Goal: Task Accomplishment & Management: Manage account settings

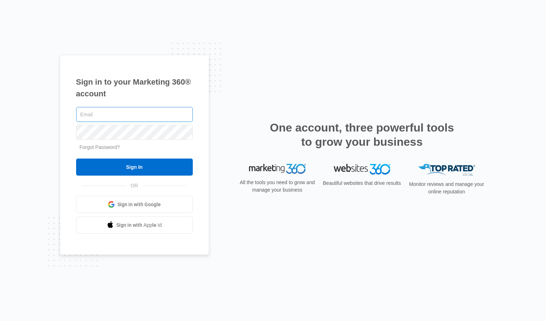
click at [124, 112] on input "text" at bounding box center [134, 114] width 117 height 15
type input "[EMAIL_ADDRESS][DOMAIN_NAME]"
click at [76, 159] on input "Sign In" at bounding box center [134, 167] width 117 height 17
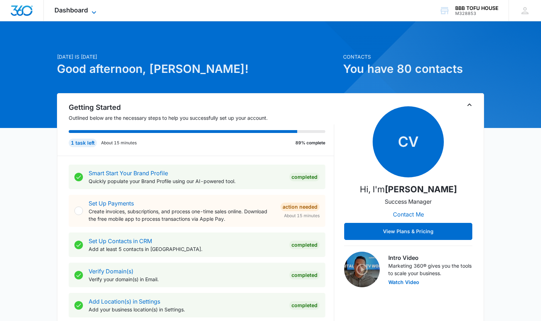
click at [91, 10] on icon at bounding box center [94, 12] width 9 height 9
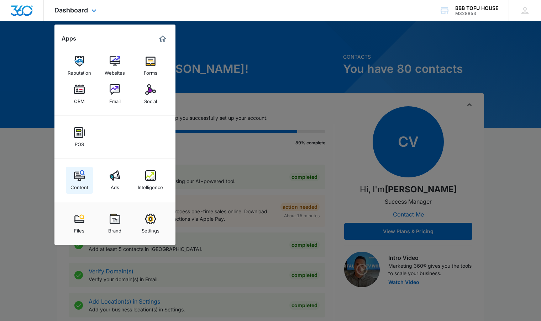
click at [72, 173] on link "Content" at bounding box center [79, 180] width 27 height 27
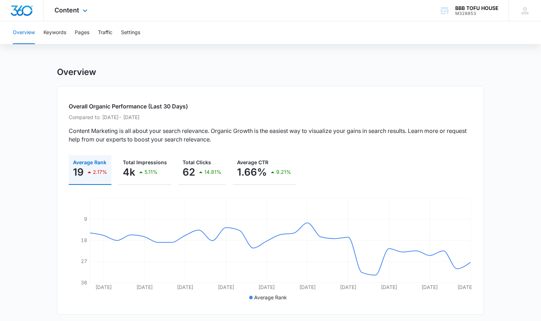
click at [84, 15] on div "Content Apps Reputation Websites Forms CRM Email Social POS Content Ads Intelli…" at bounding box center [72, 10] width 56 height 21
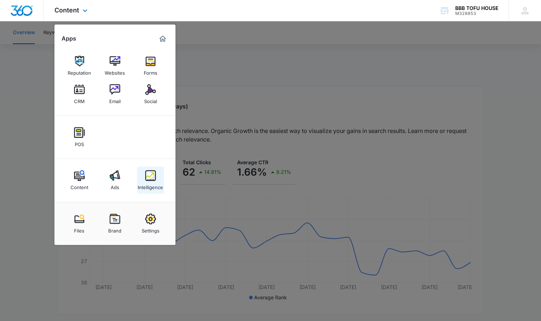
click at [154, 181] on div "Intelligence" at bounding box center [150, 185] width 25 height 9
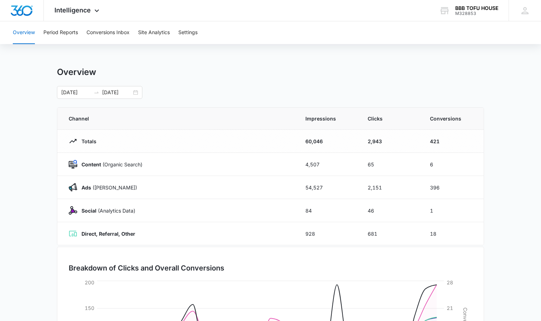
click at [146, 95] on div "08/01/2025 08/31/2025" at bounding box center [270, 92] width 427 height 13
click at [136, 91] on div "08/01/2025 08/31/2025" at bounding box center [99, 92] width 85 height 13
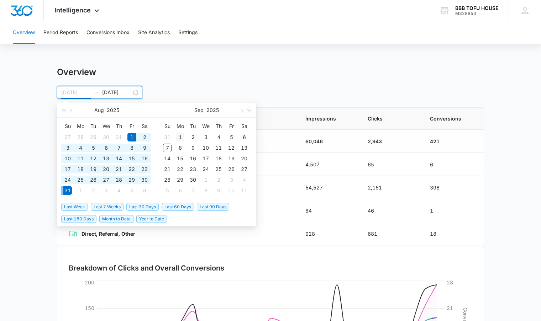
type input "09/01/2025"
click at [178, 137] on div "1" at bounding box center [180, 137] width 9 height 9
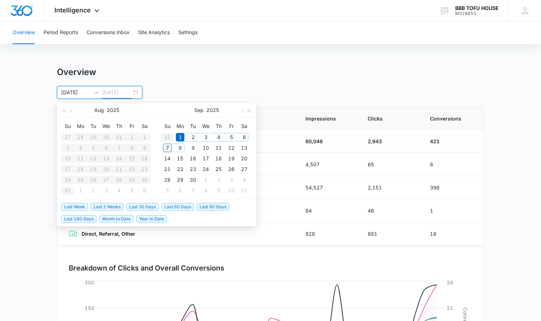
type input "09/07/2025"
click at [168, 148] on div "7" at bounding box center [167, 148] width 9 height 9
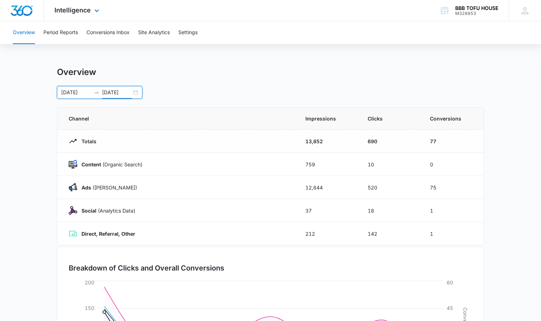
click at [71, 18] on div "Intelligence Apps Reputation Websites Forms CRM Email Social POS Content Ads In…" at bounding box center [78, 10] width 68 height 21
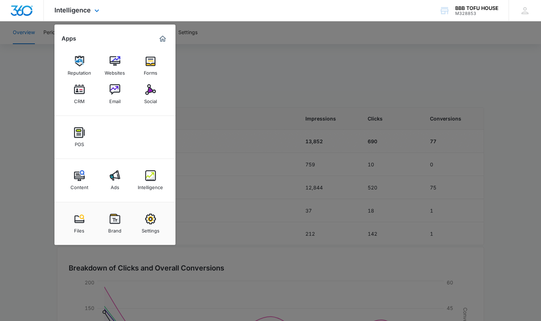
click at [135, 95] on div "Reputation Websites Forms CRM Email Social" at bounding box center [114, 80] width 121 height 72
click at [145, 95] on div "Social" at bounding box center [150, 99] width 13 height 9
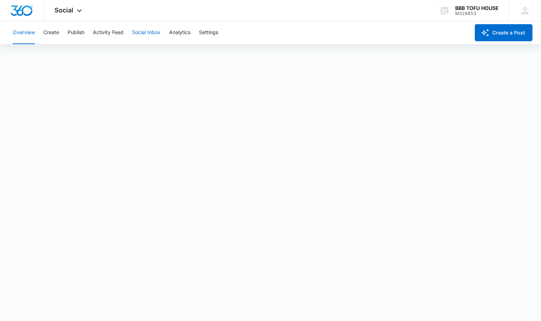
scroll to position [2, 0]
click at [72, 33] on button "Publish" at bounding box center [76, 32] width 17 height 23
click at [62, 54] on button "Schedules" at bounding box center [54, 54] width 24 height 20
click at [112, 30] on button "Activity Feed" at bounding box center [108, 32] width 31 height 23
click at [135, 31] on button "Social Inbox" at bounding box center [146, 32] width 28 height 23
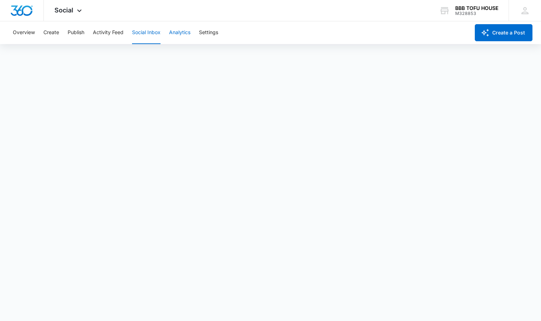
click at [185, 37] on button "Analytics" at bounding box center [179, 32] width 21 height 23
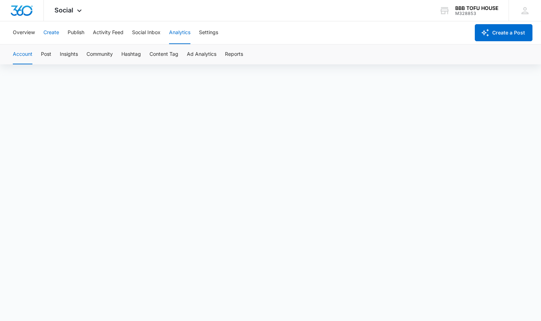
click at [52, 32] on button "Create" at bounding box center [51, 32] width 16 height 23
click at [67, 57] on button "Approvals" at bounding box center [70, 54] width 24 height 20
click at [36, 56] on button "Content Library" at bounding box center [31, 54] width 36 height 20
click at [61, 60] on button "Approvals" at bounding box center [70, 54] width 24 height 20
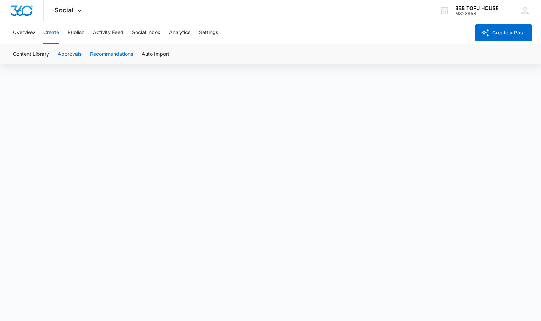
click at [107, 57] on button "Recommendations" at bounding box center [111, 54] width 43 height 20
click at [63, 57] on button "Approvals" at bounding box center [70, 54] width 24 height 20
click at [35, 56] on button "Content Library" at bounding box center [31, 54] width 36 height 20
click at [32, 57] on button "Content Library" at bounding box center [31, 54] width 36 height 20
click at [41, 56] on button "Content Library" at bounding box center [31, 54] width 36 height 20
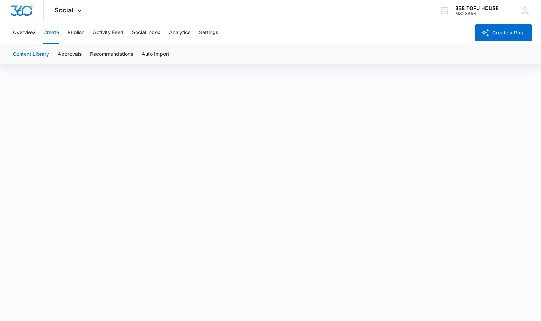
click at [33, 57] on button "Content Library" at bounding box center [31, 54] width 36 height 20
click at [36, 58] on button "Content Library" at bounding box center [31, 54] width 36 height 20
click at [35, 55] on button "Content Library" at bounding box center [31, 54] width 36 height 20
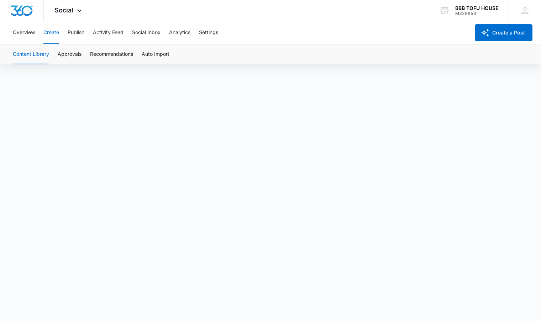
click at [35, 55] on button "Content Library" at bounding box center [31, 54] width 36 height 20
click at [72, 52] on button "Approvals" at bounding box center [70, 54] width 24 height 20
click at [35, 53] on button "Content Library" at bounding box center [31, 54] width 36 height 20
click at [67, 11] on span "Social" at bounding box center [63, 9] width 19 height 7
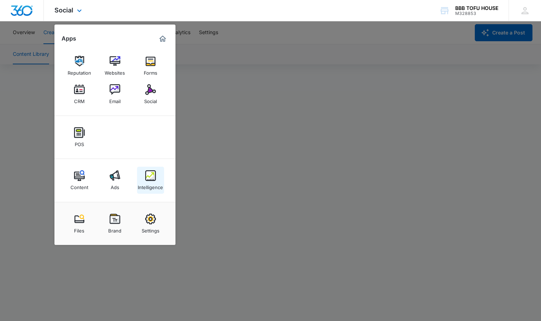
click at [157, 179] on link "Intelligence" at bounding box center [150, 180] width 27 height 27
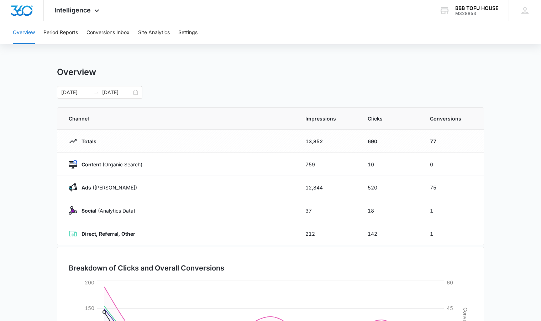
click at [338, 137] on td "13,852" at bounding box center [328, 141] width 62 height 23
click at [118, 93] on input "09/07/2025" at bounding box center [117, 93] width 30 height 8
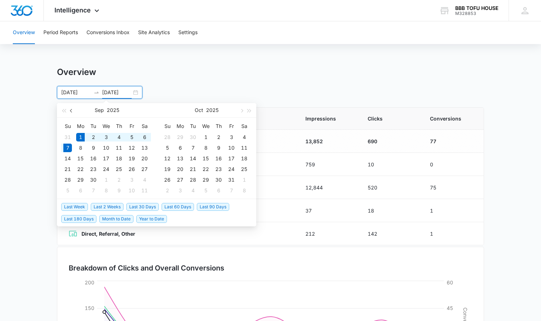
click at [70, 111] on button "button" at bounding box center [72, 110] width 8 height 14
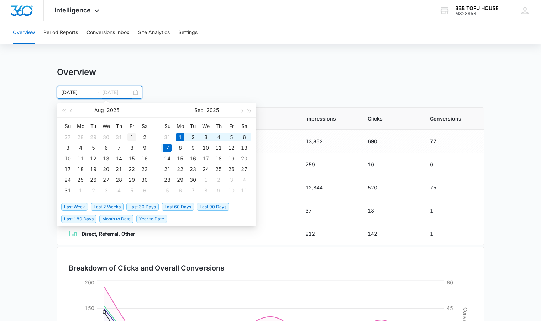
type input "08/01/2025"
click at [134, 136] on div "1" at bounding box center [131, 137] width 9 height 9
click at [71, 111] on span "button" at bounding box center [72, 111] width 4 height 4
type input "08/01/2025"
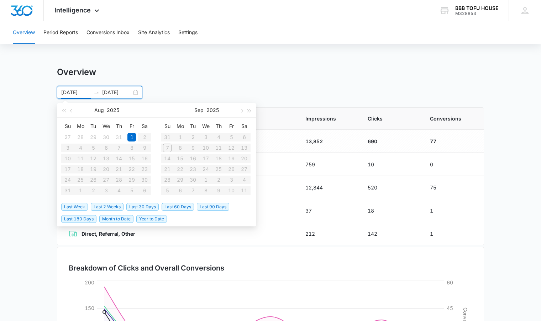
type input "07/31/2025"
type input "08/01/2025"
click at [115, 94] on input "08/01/2025" at bounding box center [117, 93] width 30 height 8
type input "09/07/2025"
click at [167, 148] on div "7" at bounding box center [167, 148] width 9 height 9
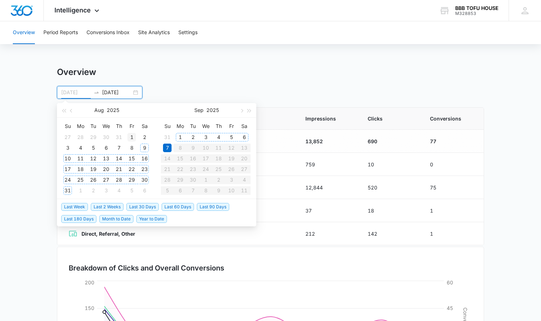
type input "08/01/2025"
click at [132, 138] on div "1" at bounding box center [131, 137] width 9 height 9
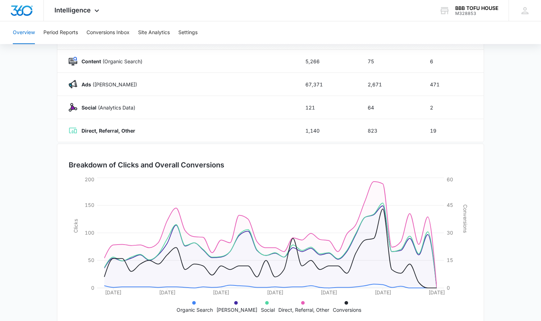
scroll to position [12, 0]
